Goal: Task Accomplishment & Management: Manage account settings

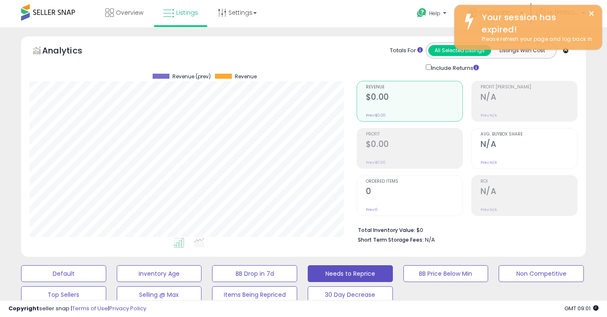
select select "**"
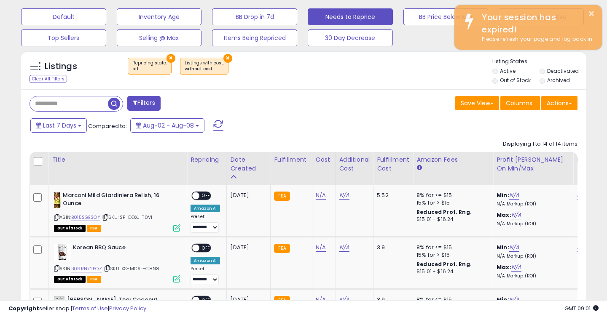
scroll to position [173, 326]
click at [223, 55] on button "×" at bounding box center [227, 58] width 9 height 9
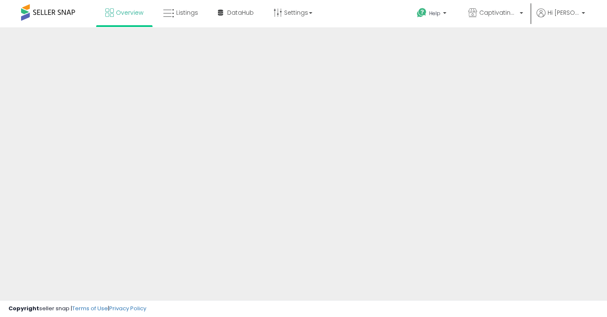
click at [59, 17] on span at bounding box center [48, 12] width 54 height 16
click at [62, 7] on span at bounding box center [48, 12] width 54 height 16
click at [62, 8] on span at bounding box center [48, 12] width 54 height 16
click at [45, 8] on span at bounding box center [48, 12] width 54 height 16
click at [43, 13] on span at bounding box center [48, 12] width 54 height 16
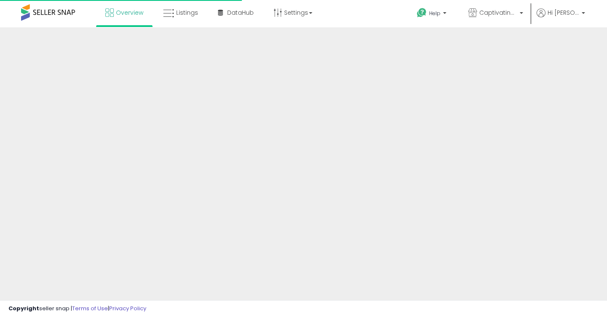
click at [43, 13] on span at bounding box center [48, 12] width 54 height 16
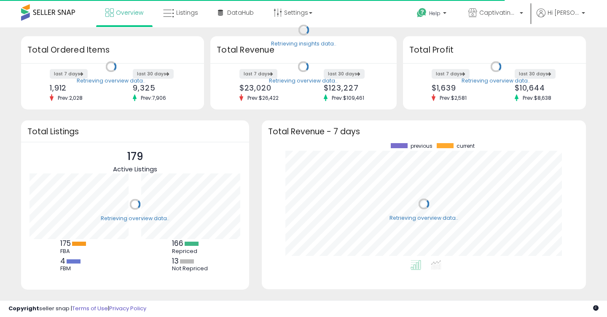
scroll to position [117, 307]
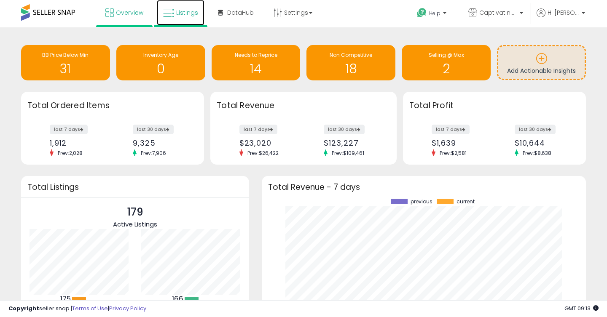
click at [182, 17] on link "Listings" at bounding box center [181, 12] width 48 height 25
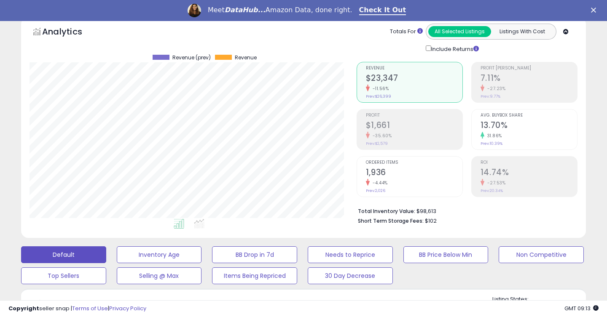
scroll to position [41, 0]
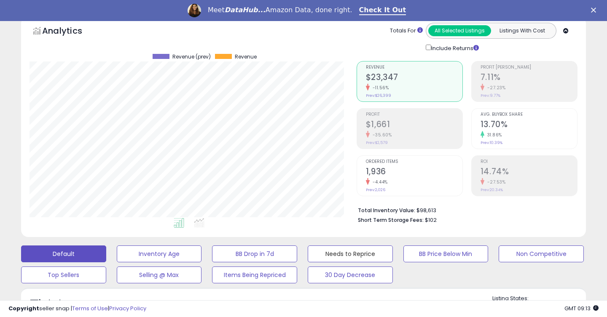
click at [202, 258] on button "Needs to Reprice" at bounding box center [159, 254] width 85 height 17
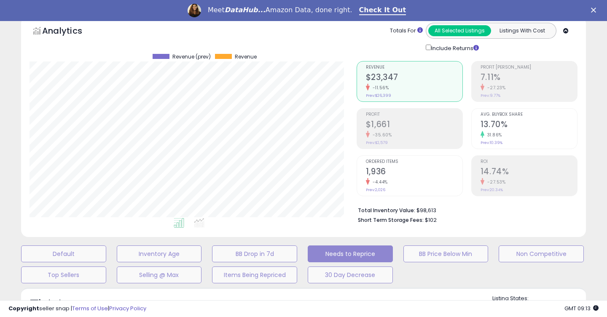
select select "**"
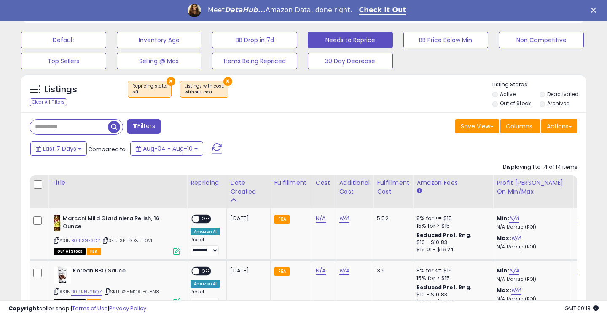
scroll to position [257, 0]
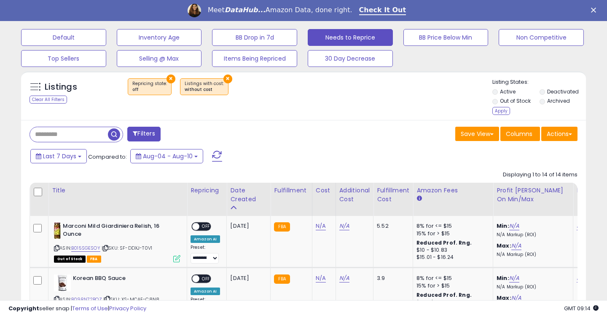
click at [495, 104] on li "Out of Stock" at bounding box center [515, 101] width 46 height 9
click at [497, 111] on div "Apply" at bounding box center [501, 111] width 18 height 8
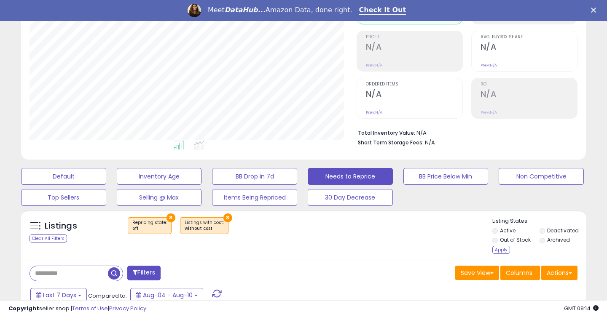
scroll to position [222, 0]
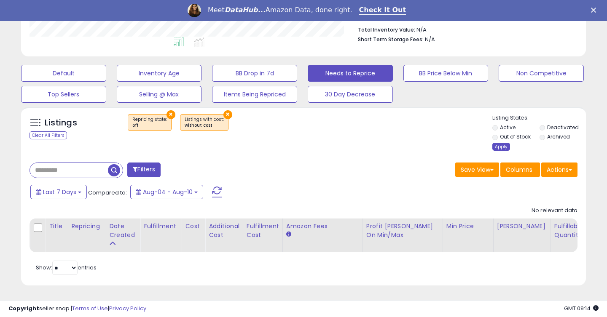
click at [498, 145] on div "Apply" at bounding box center [501, 147] width 18 height 8
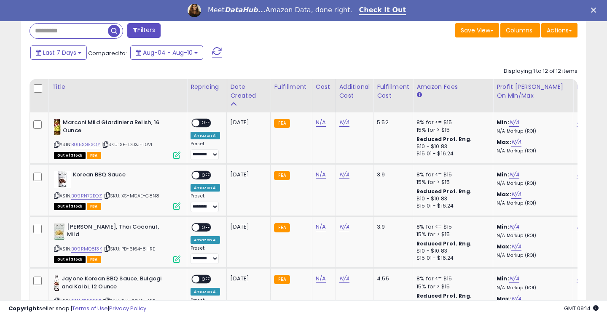
scroll to position [350, 0]
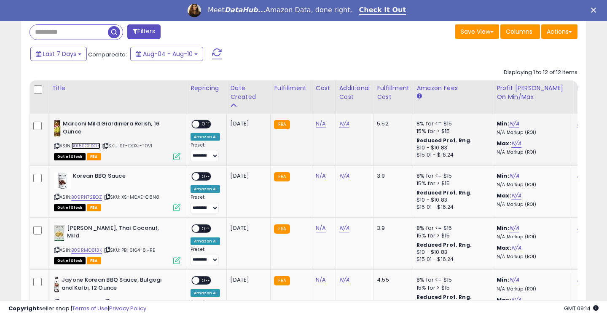
click at [89, 146] on link "B015SGESOY" at bounding box center [85, 145] width 29 height 7
click at [88, 194] on link "B09RN72BQZ" at bounding box center [86, 197] width 31 height 7
click at [84, 247] on link "B09RMQ813K" at bounding box center [86, 250] width 31 height 7
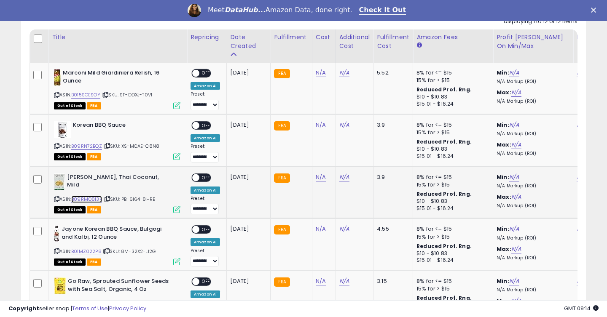
scroll to position [442, 0]
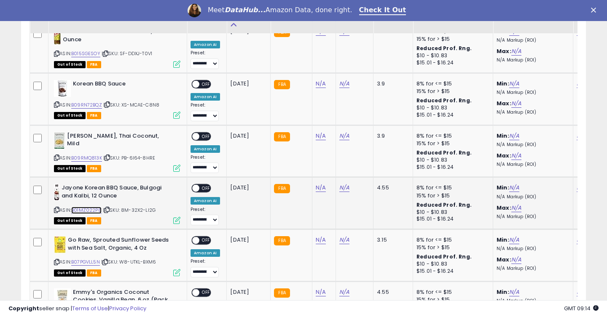
click at [83, 209] on link "B01MZ022P8" at bounding box center [86, 210] width 30 height 7
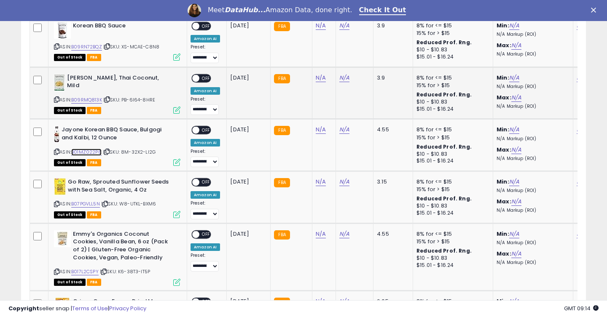
scroll to position [531, 0]
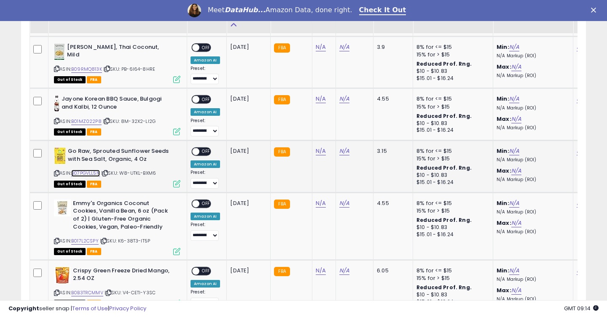
click at [87, 172] on link "B07PGVLL5N" at bounding box center [85, 173] width 29 height 7
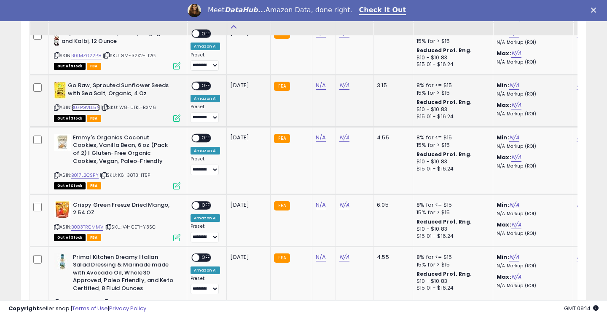
scroll to position [601, 0]
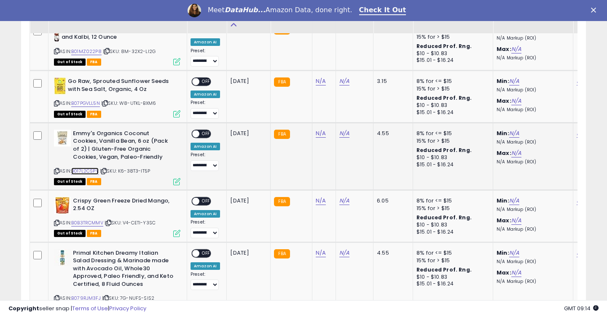
click at [96, 168] on link "B017L2CSPY" at bounding box center [84, 171] width 27 height 7
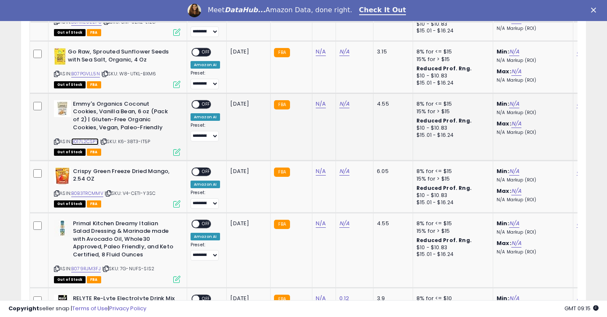
scroll to position [641, 0]
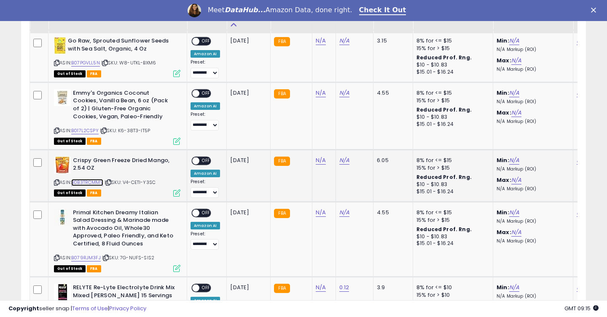
click at [92, 182] on link "B0B3TRCMMV" at bounding box center [87, 182] width 32 height 7
click at [83, 257] on link "B079RJM3FJ" at bounding box center [85, 257] width 29 height 7
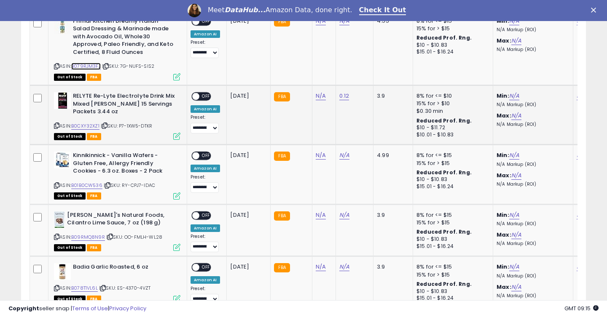
scroll to position [836, 0]
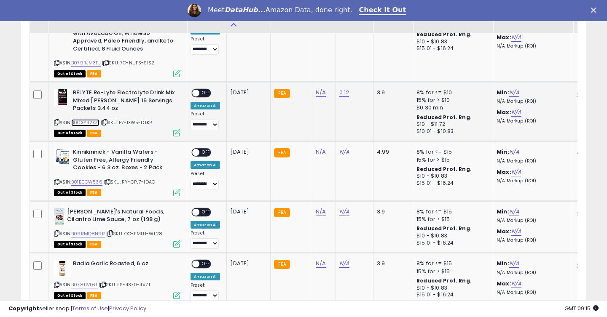
click at [88, 122] on link "B0CXY32XZ1" at bounding box center [85, 122] width 28 height 7
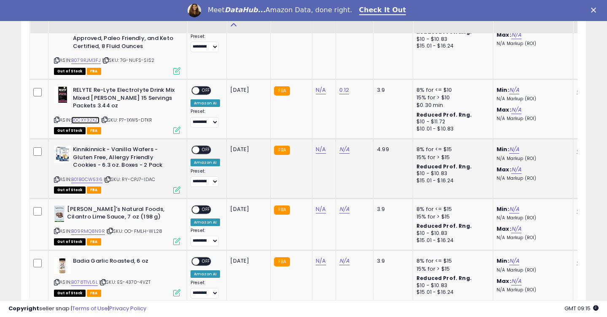
scroll to position [840, 0]
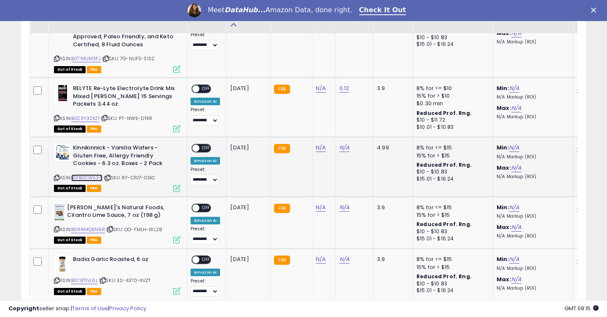
click at [92, 177] on link "B01B0CW536" at bounding box center [86, 177] width 31 height 7
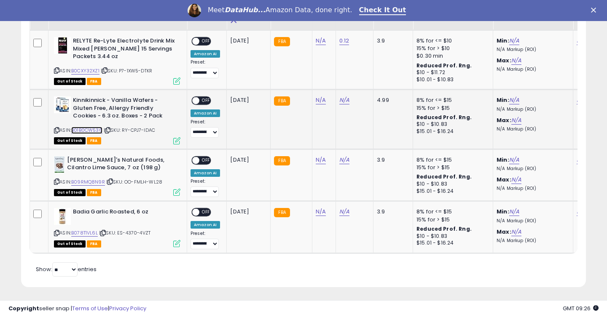
scroll to position [890, 0]
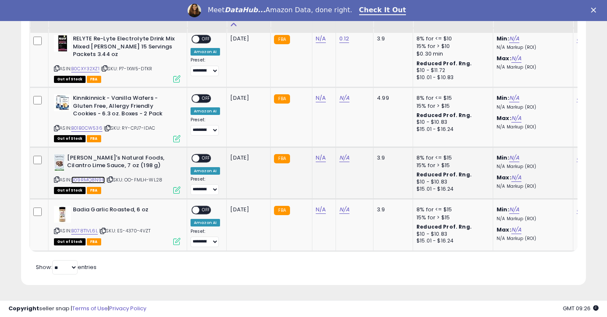
click at [81, 179] on link "B09RMQ8N9R" at bounding box center [88, 179] width 34 height 7
click at [89, 229] on link "B078T1VL6L" at bounding box center [84, 230] width 27 height 7
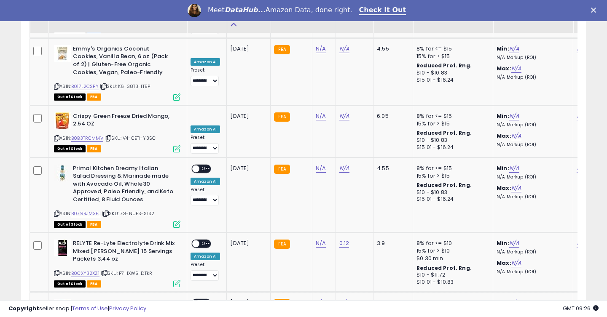
scroll to position [352, 0]
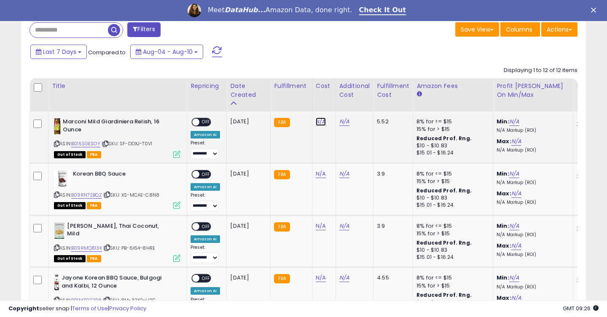
click at [319, 123] on link "N/A" at bounding box center [320, 122] width 10 height 8
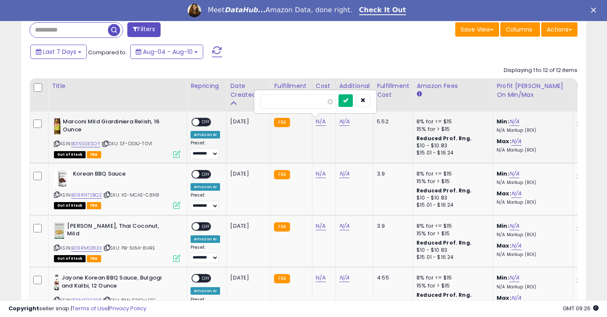
type input "****"
click at [353, 99] on button "submit" at bounding box center [345, 100] width 14 height 13
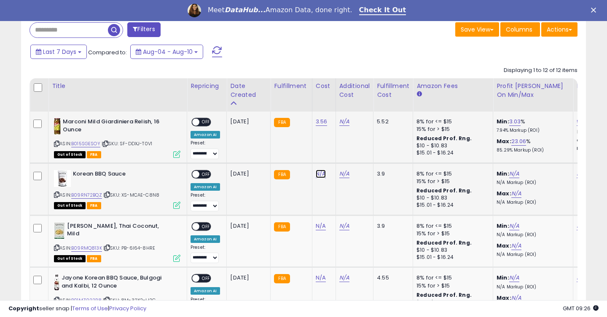
click at [319, 173] on link "N/A" at bounding box center [320, 174] width 10 height 8
type input "****"
click at [348, 148] on button "submit" at bounding box center [345, 153] width 14 height 13
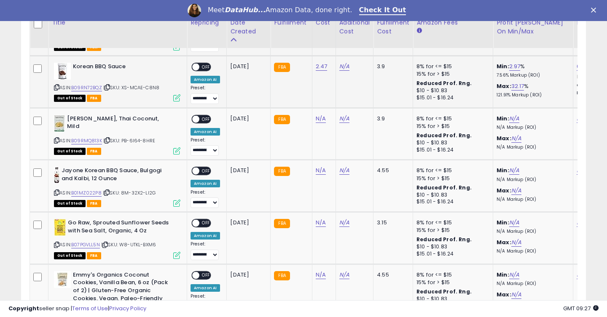
scroll to position [474, 0]
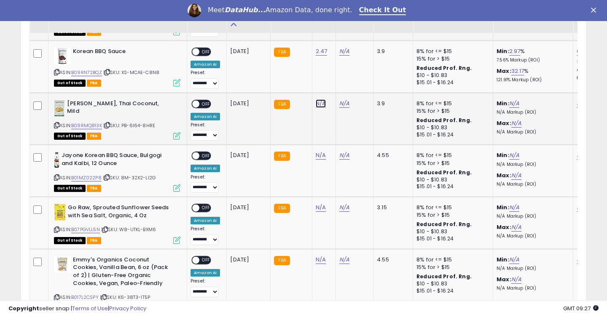
click at [318, 103] on link "N/A" at bounding box center [320, 103] width 10 height 8
type input "****"
click at [348, 82] on icon "submit" at bounding box center [345, 82] width 5 height 5
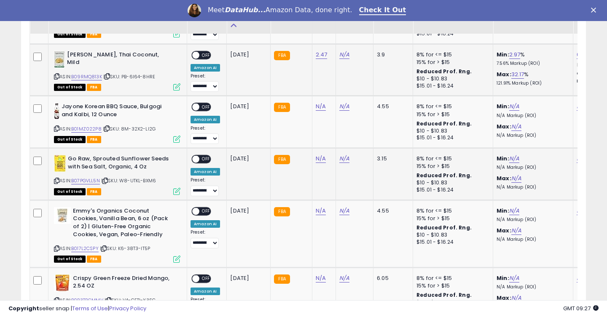
scroll to position [524, 0]
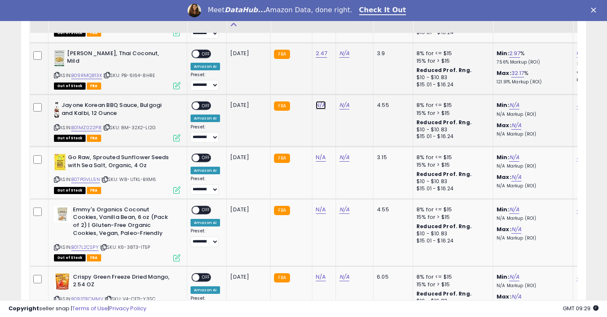
click at [318, 107] on link "N/A" at bounding box center [320, 105] width 10 height 8
type input "****"
click at [348, 86] on icon "submit" at bounding box center [345, 83] width 5 height 5
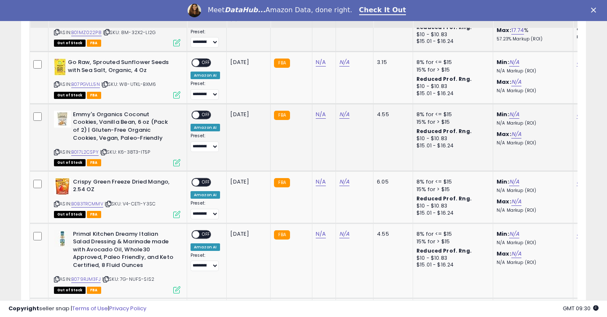
scroll to position [621, 0]
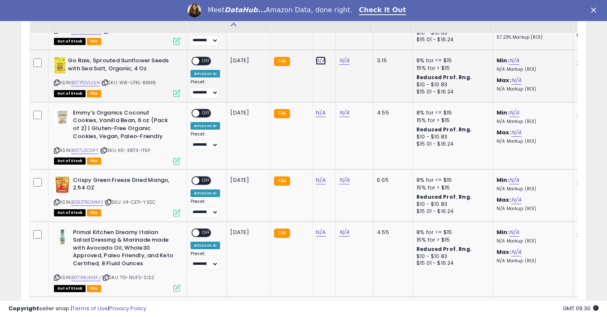
click at [320, 61] on link "N/A" at bounding box center [320, 60] width 10 height 8
type input "****"
click at [352, 46] on div at bounding box center [354, 40] width 32 height 15
click at [352, 43] on button "submit" at bounding box center [345, 39] width 14 height 13
click at [318, 114] on link "N/A" at bounding box center [320, 113] width 10 height 8
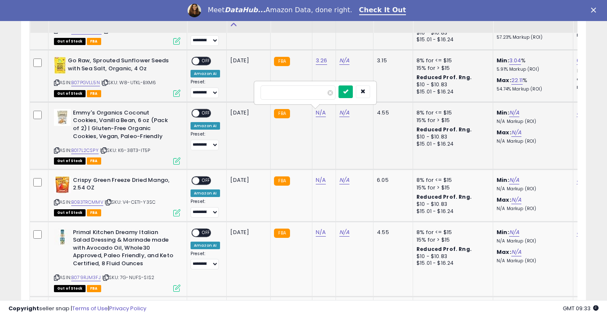
type input "****"
click at [352, 96] on button "submit" at bounding box center [345, 92] width 14 height 13
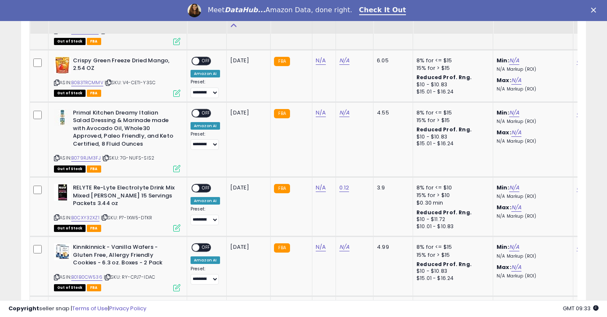
scroll to position [742, 0]
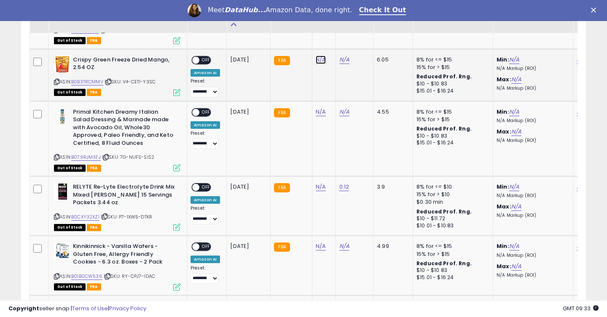
click at [321, 61] on link "N/A" at bounding box center [320, 60] width 10 height 8
type input "****"
click at [353, 41] on button "submit" at bounding box center [345, 38] width 14 height 13
click at [319, 112] on link "N/A" at bounding box center [320, 112] width 10 height 8
type input "***"
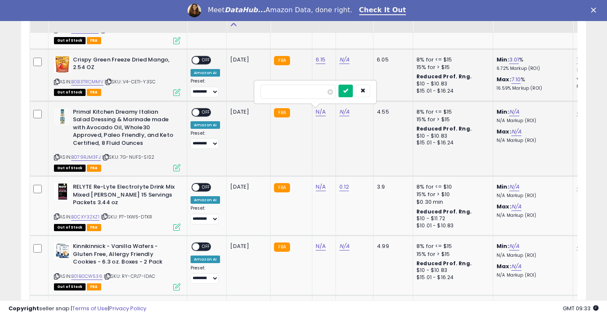
click at [353, 88] on button "submit" at bounding box center [345, 91] width 14 height 13
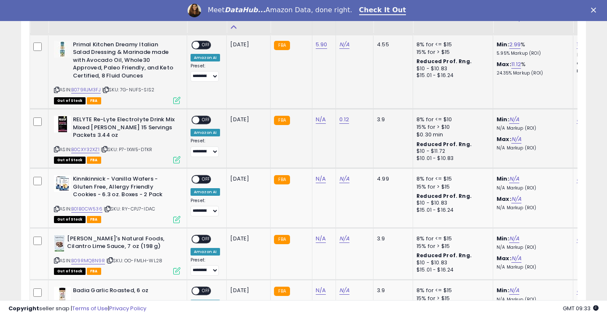
scroll to position [812, 0]
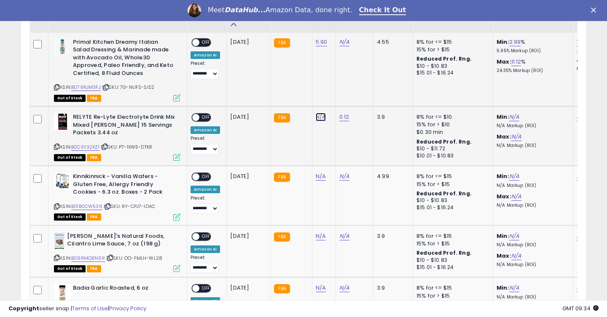
click at [317, 119] on link "N/A" at bounding box center [320, 117] width 10 height 8
type input "*****"
click at [348, 96] on icon "submit" at bounding box center [345, 95] width 5 height 5
click at [322, 176] on link "N/A" at bounding box center [320, 176] width 10 height 8
type input "****"
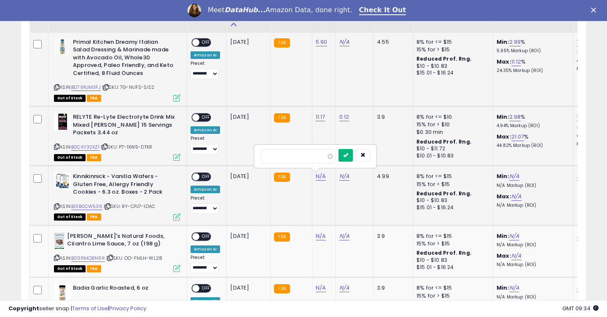
click at [348, 155] on icon "submit" at bounding box center [345, 154] width 5 height 5
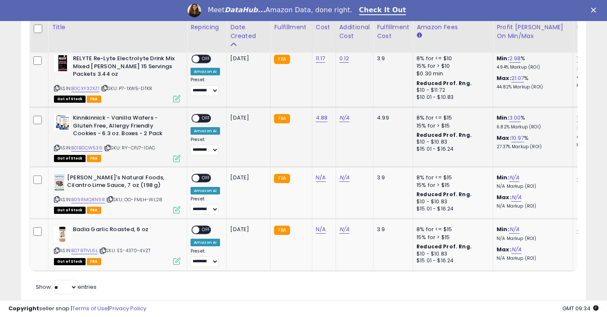
scroll to position [890, 0]
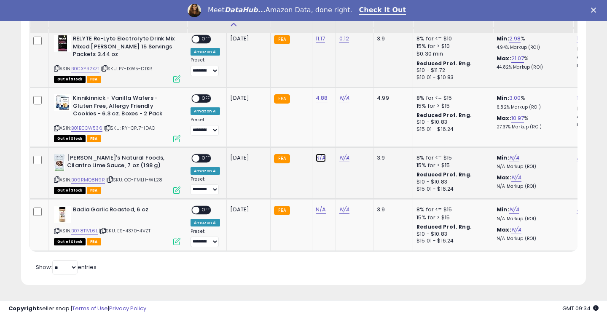
click at [322, 157] on link "N/A" at bounding box center [320, 158] width 10 height 8
type input "****"
click at [350, 140] on button "submit" at bounding box center [345, 137] width 14 height 13
click at [320, 212] on link "N/A" at bounding box center [320, 210] width 10 height 8
type input "****"
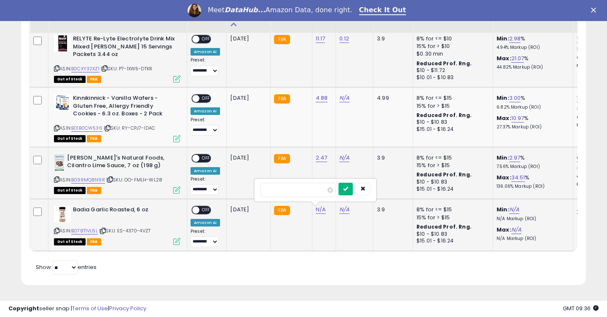
click at [348, 189] on icon "submit" at bounding box center [345, 188] width 5 height 5
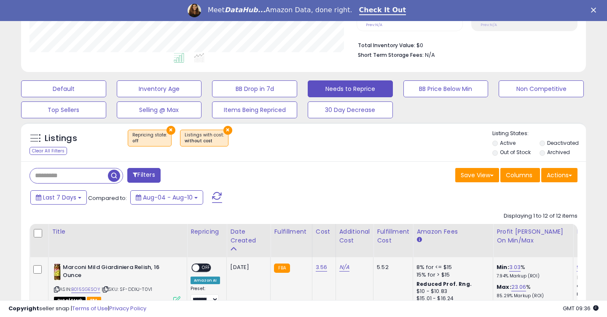
scroll to position [0, 0]
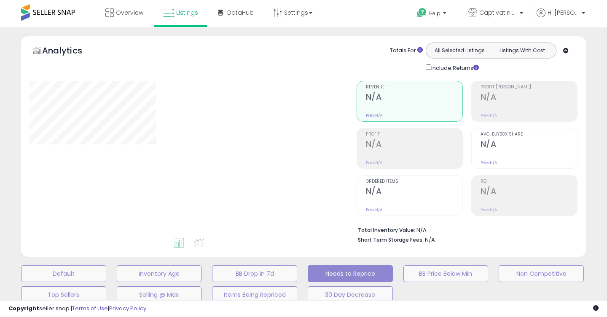
select select "**"
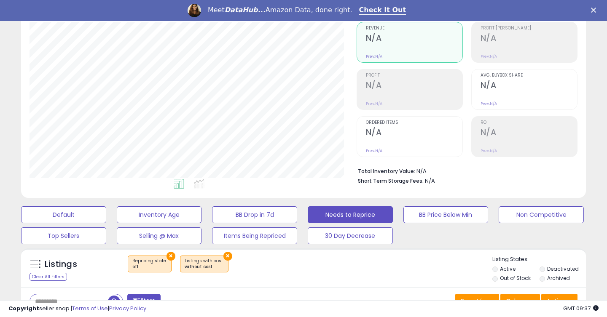
scroll to position [98, 0]
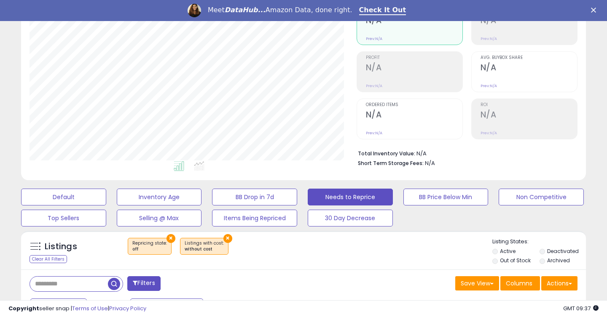
click at [223, 237] on button "×" at bounding box center [227, 238] width 9 height 9
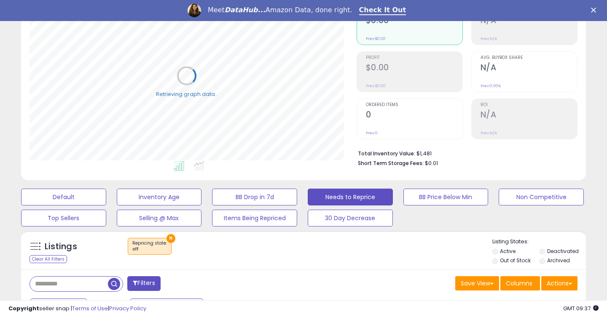
click at [168, 238] on button "×" at bounding box center [170, 238] width 9 height 9
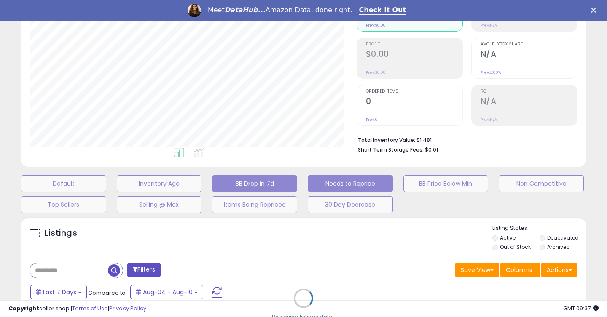
scroll to position [8, 0]
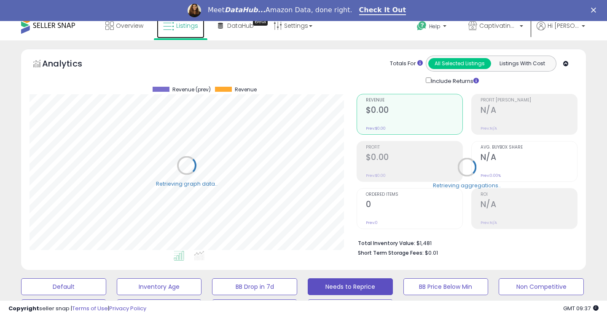
click at [192, 25] on span "Listings" at bounding box center [187, 25] width 22 height 8
click at [192, 26] on span "Listings" at bounding box center [187, 25] width 22 height 8
